Goal: Go to known website: Access a specific website the user already knows

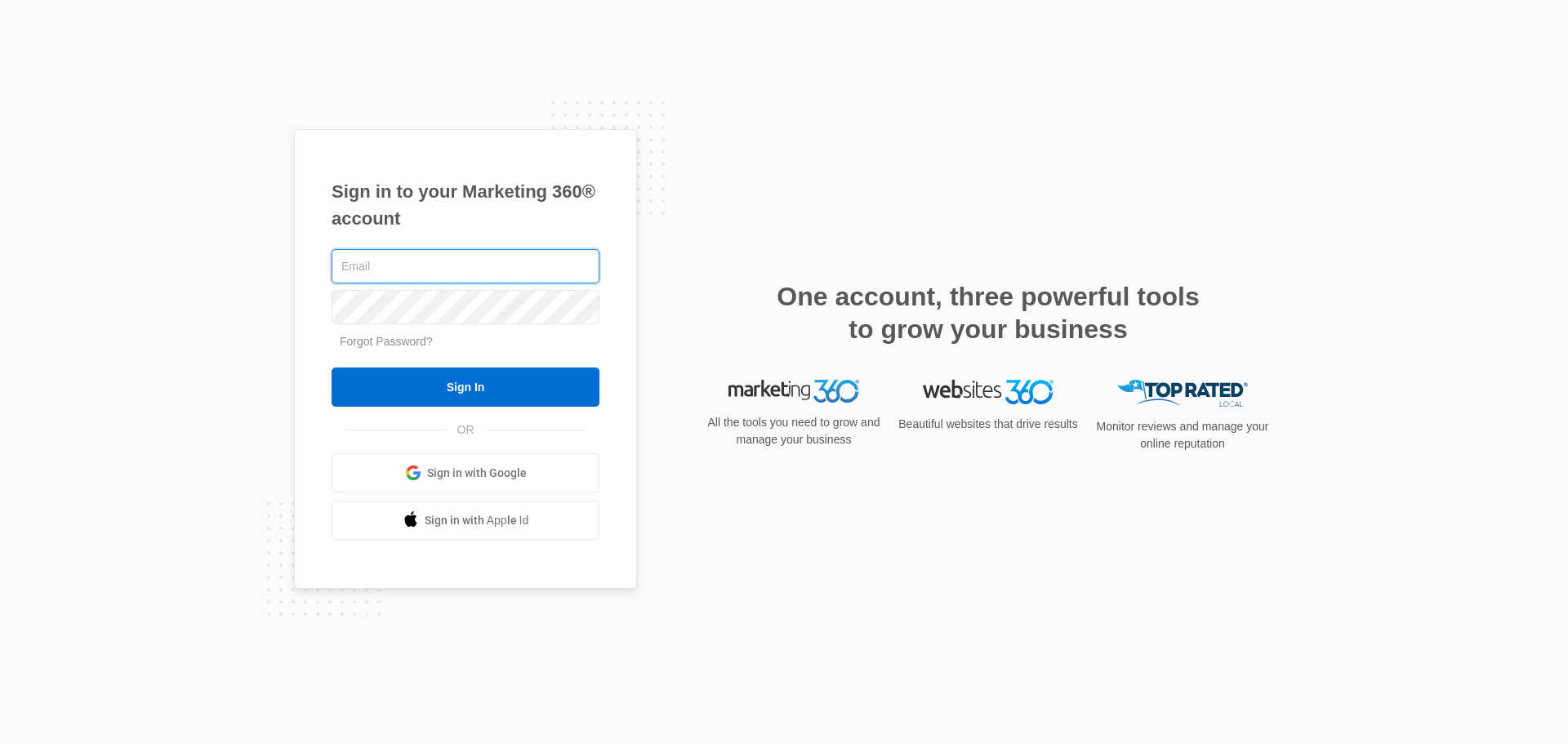
click at [444, 256] on input "text" at bounding box center [465, 266] width 268 height 35
type input "[PERSON_NAME][EMAIL_ADDRESS][PERSON_NAME][DOMAIN_NAME]"
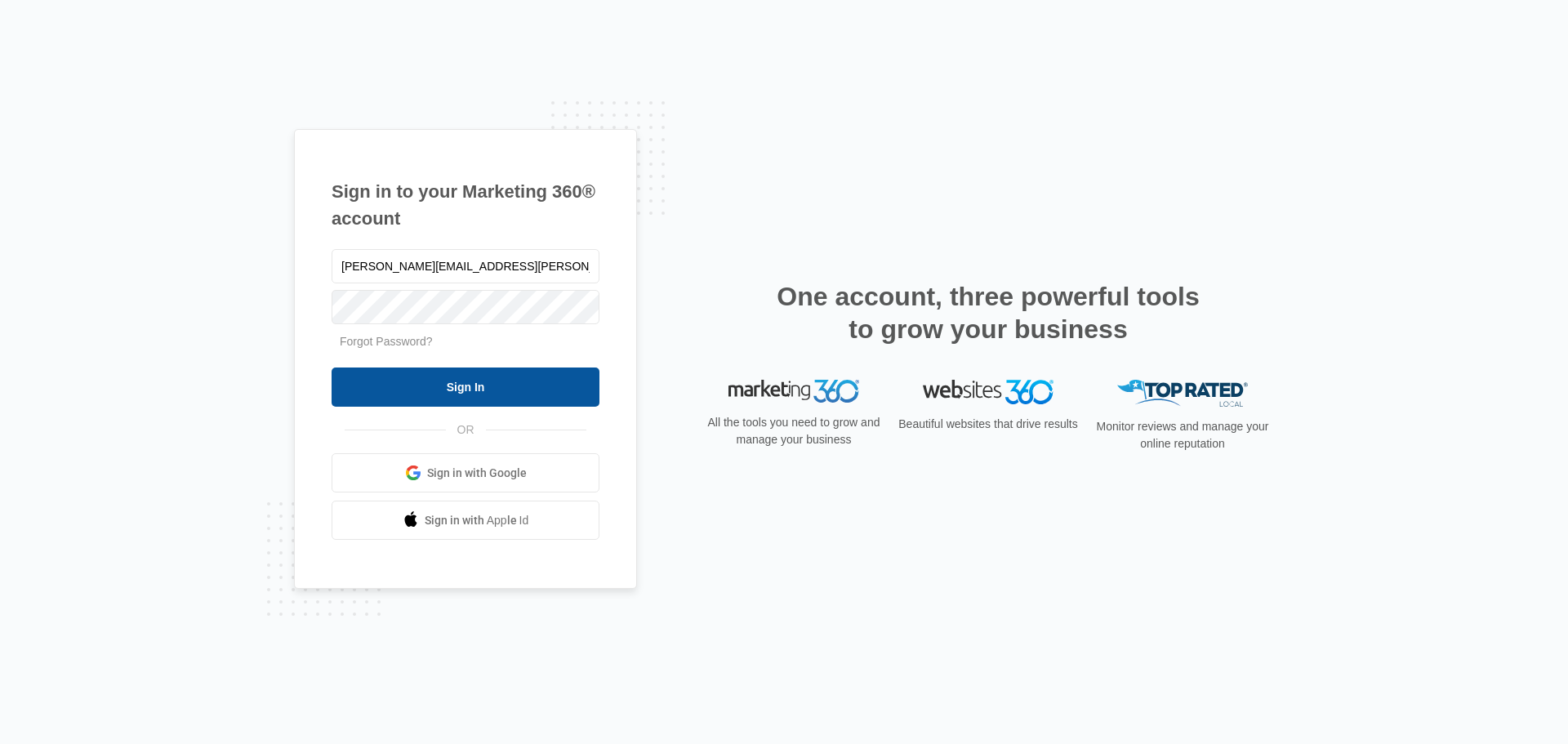
click at [414, 390] on input "Sign In" at bounding box center [465, 387] width 268 height 39
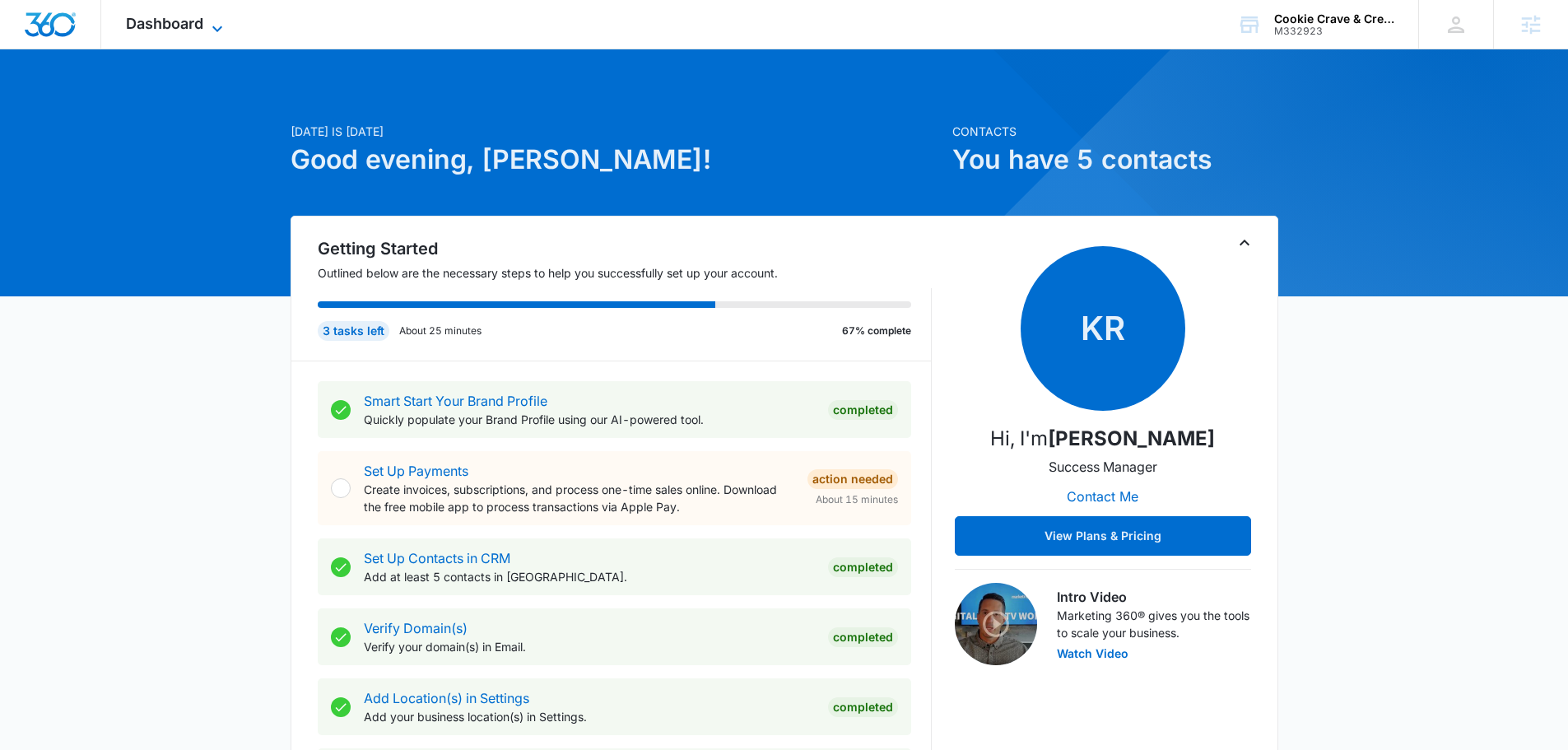
click at [167, 27] on span "Dashboard" at bounding box center [164, 23] width 77 height 17
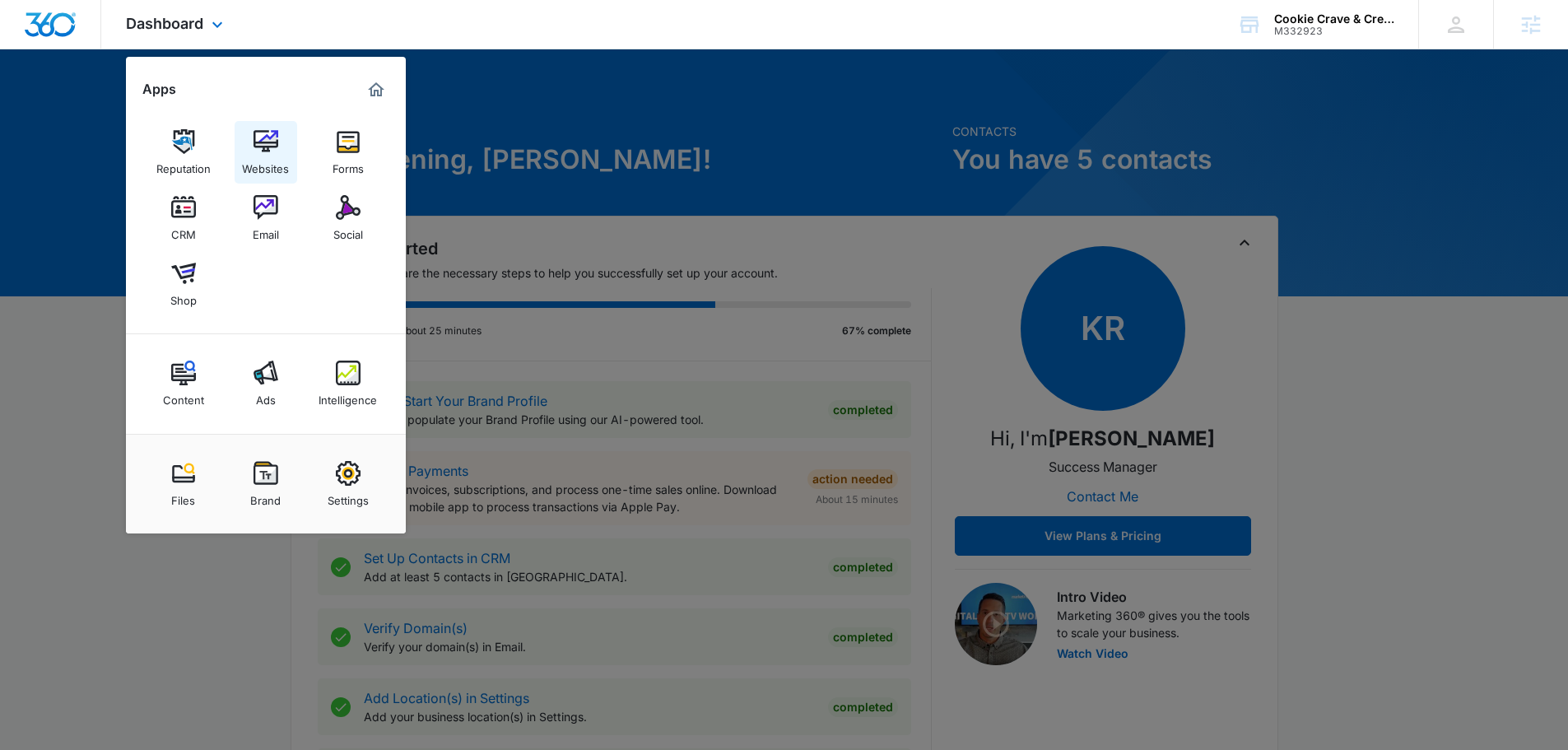
click at [259, 134] on img at bounding box center [266, 142] width 25 height 25
